Goal: Find specific page/section: Find specific page/section

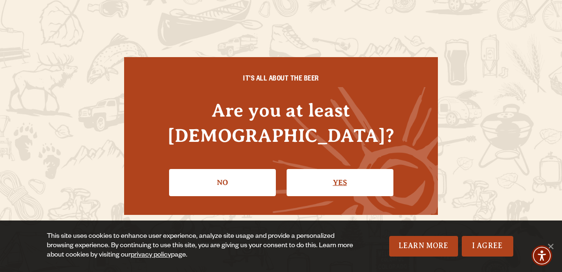
click at [337, 169] on link "Yes" at bounding box center [340, 182] width 107 height 27
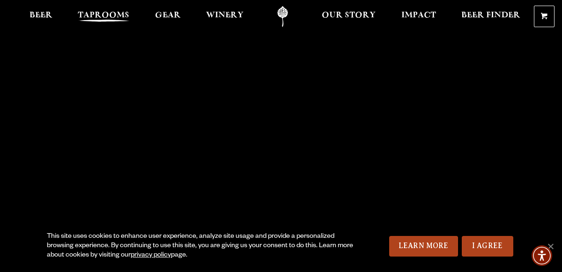
click at [104, 15] on span "Taprooms" at bounding box center [104, 15] width 52 height 7
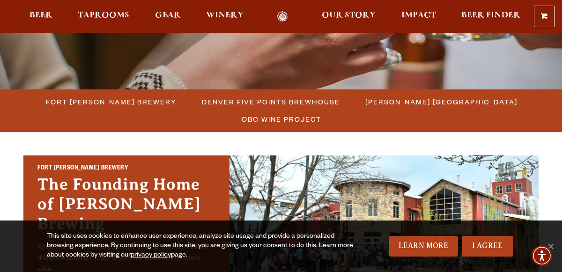
scroll to position [212, 0]
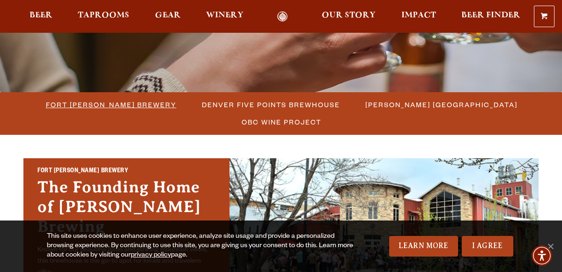
click at [108, 107] on span "Fort [PERSON_NAME] Brewery" at bounding box center [111, 105] width 131 height 14
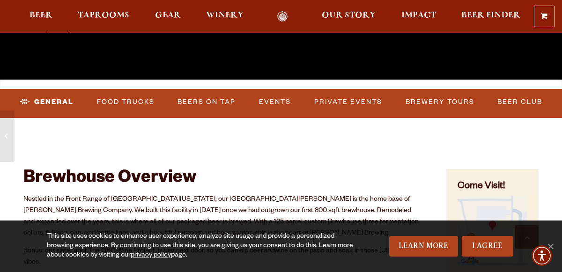
scroll to position [235, 0]
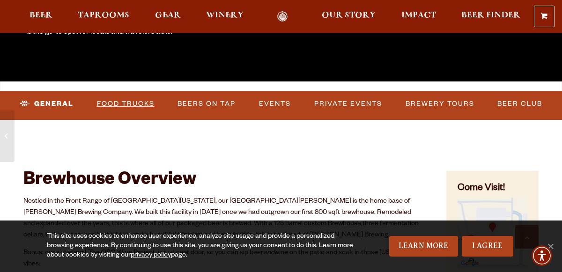
click at [128, 95] on link "Food Trucks" at bounding box center [125, 104] width 65 height 22
click at [127, 102] on link "Food Trucks" at bounding box center [118, 104] width 82 height 22
